Goal: Find specific page/section: Find specific page/section

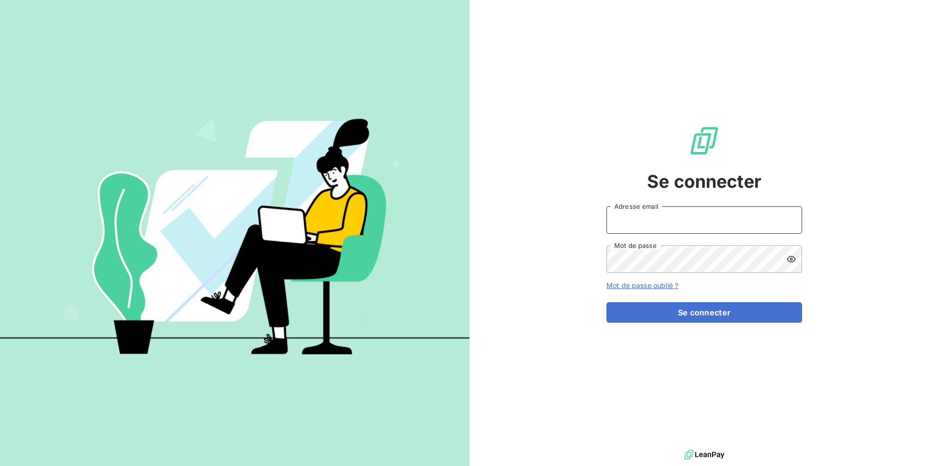
click at [693, 221] on input "Adresse email" at bounding box center [705, 219] width 196 height 27
type input "[EMAIL_ADDRESS][DOMAIN_NAME]"
click at [607, 302] on button "Se connecter" at bounding box center [705, 312] width 196 height 21
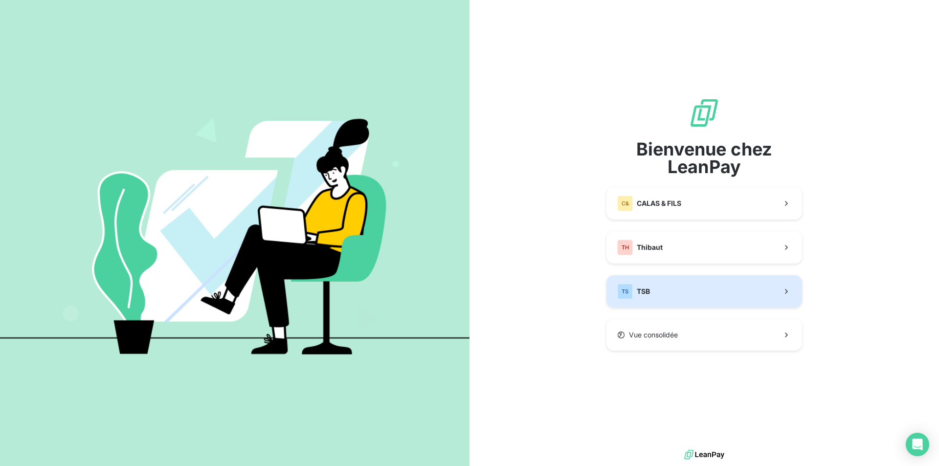
click at [681, 292] on button "TS TSB" at bounding box center [705, 291] width 196 height 32
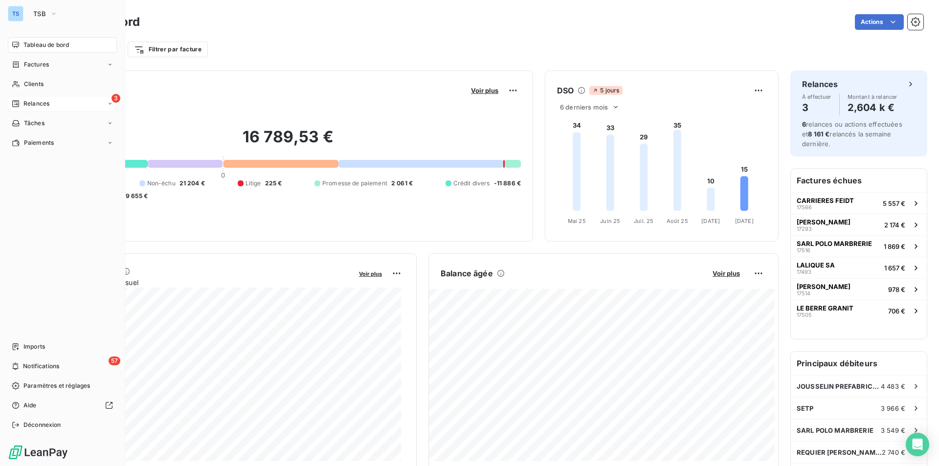
click at [33, 100] on span "Relances" at bounding box center [36, 103] width 26 height 9
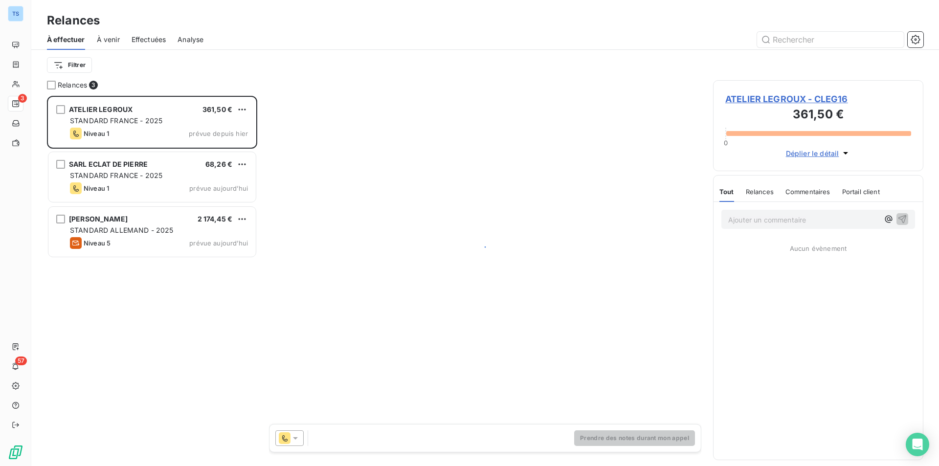
scroll to position [363, 203]
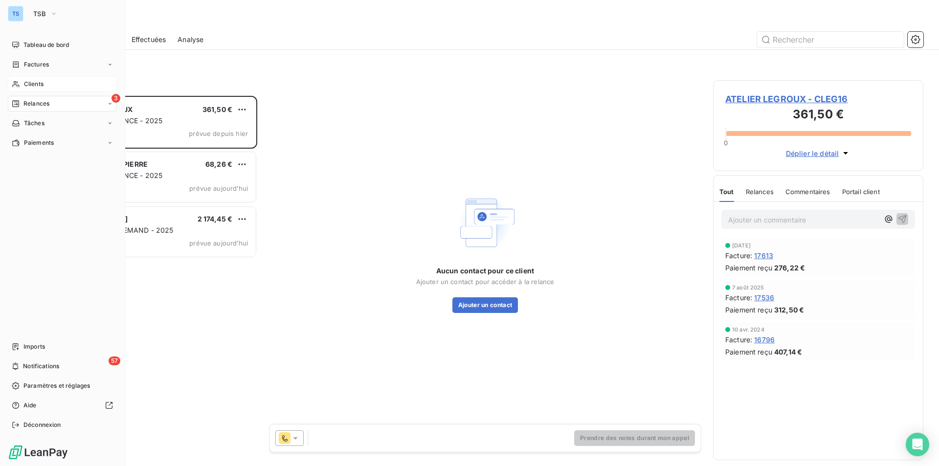
drag, startPoint x: 37, startPoint y: 80, endPoint x: 95, endPoint y: 89, distance: 59.3
click at [37, 80] on span "Clients" at bounding box center [34, 84] width 20 height 9
click at [34, 81] on span "Clients" at bounding box center [34, 84] width 20 height 9
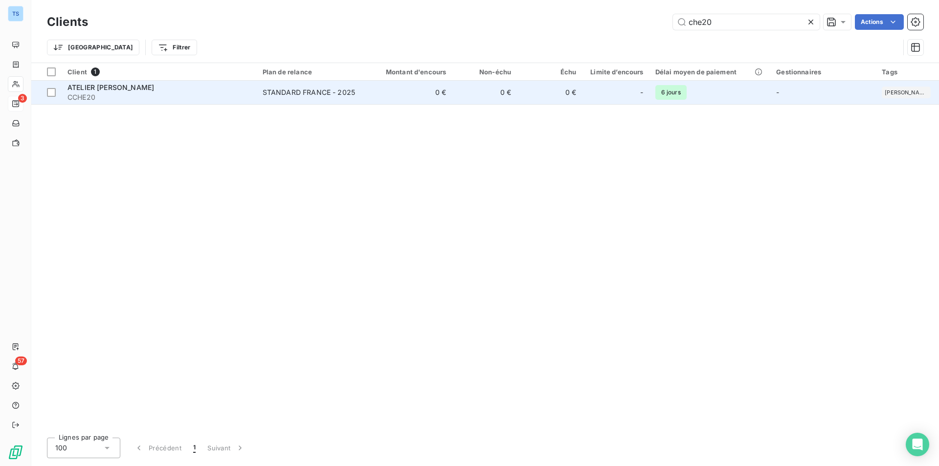
type input "che20"
click at [105, 89] on span "ATELIER [PERSON_NAME]" at bounding box center [110, 87] width 87 height 8
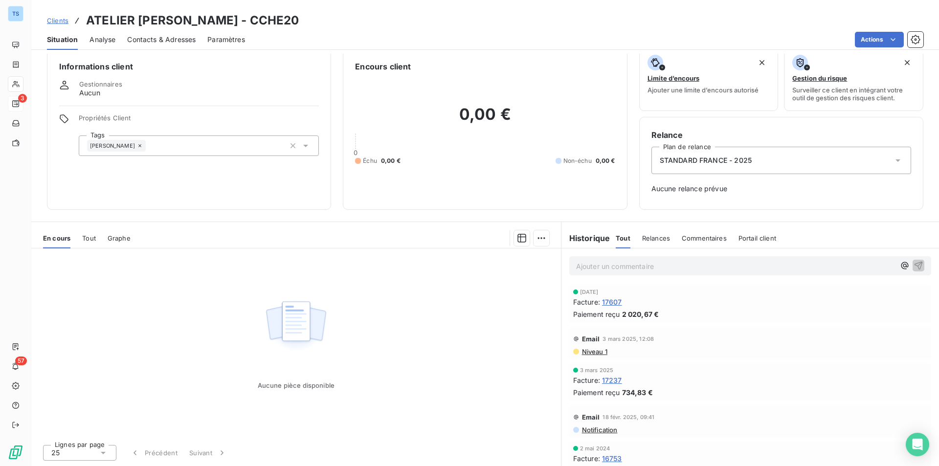
scroll to position [11, 0]
